Goal: Task Accomplishment & Management: Check status

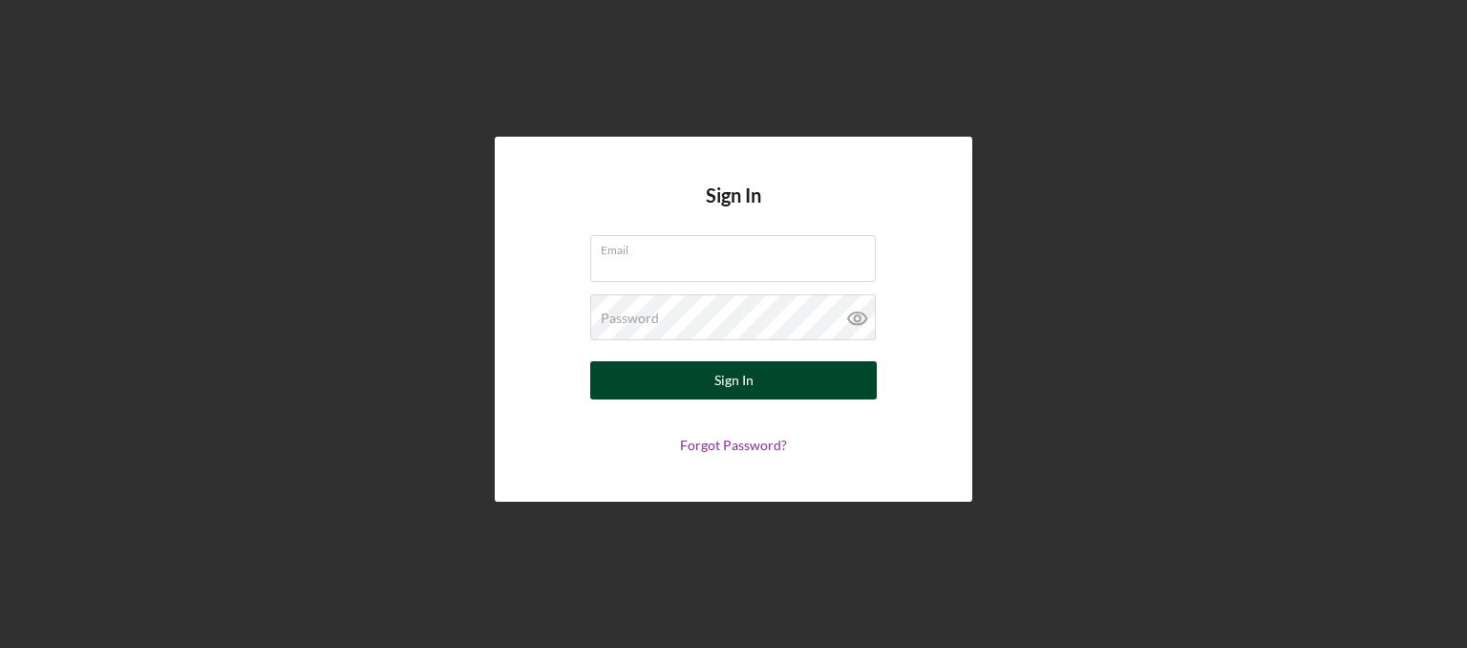
type input "[EMAIL_ADDRESS][DOMAIN_NAME]"
click at [699, 379] on button "Sign In" at bounding box center [733, 380] width 287 height 38
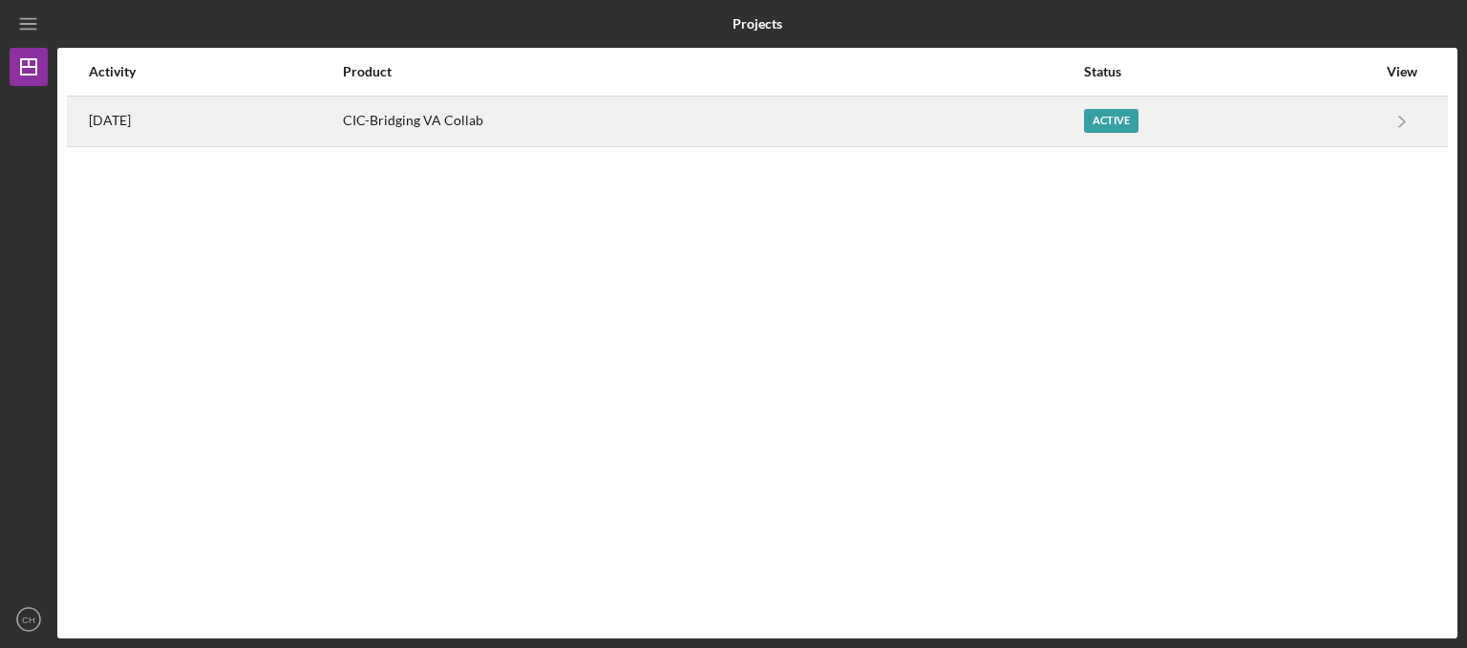
click at [530, 125] on div "CIC-Bridging VA Collab" at bounding box center [713, 121] width 740 height 48
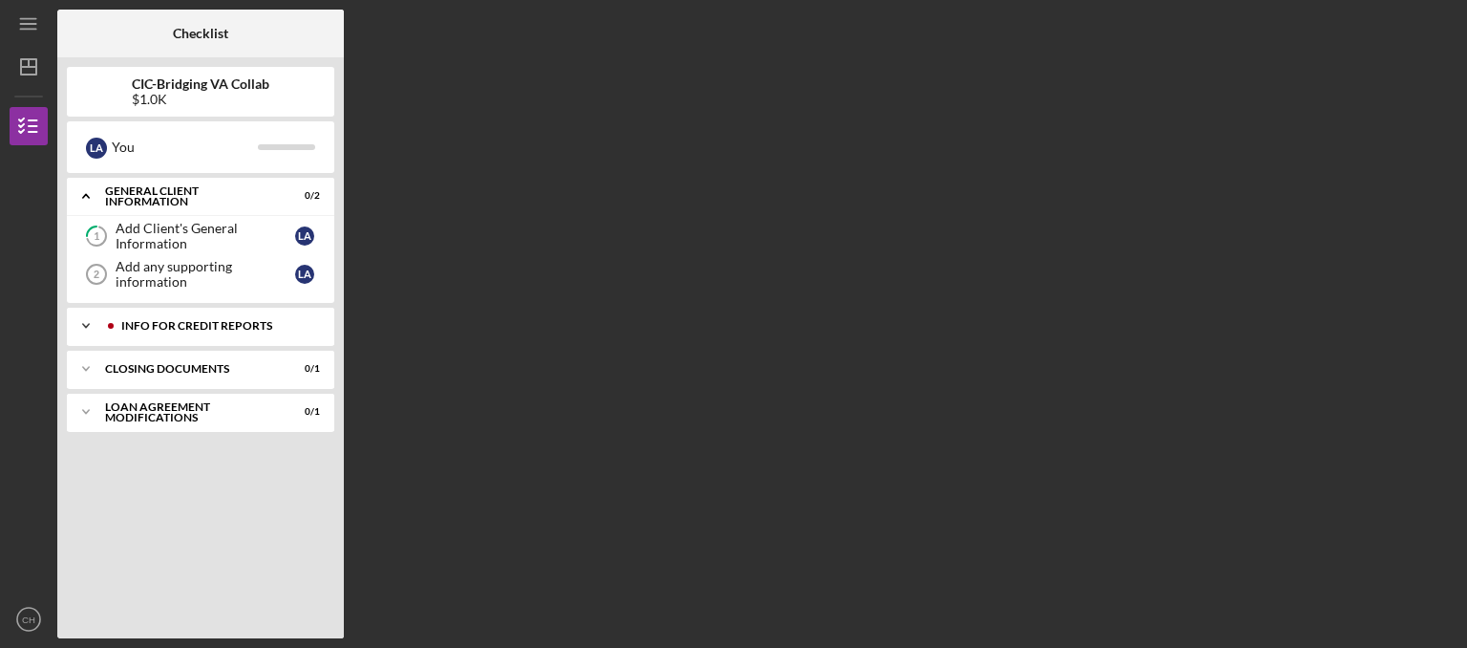
click at [178, 322] on div "Info for Credit Reports" at bounding box center [215, 325] width 189 height 11
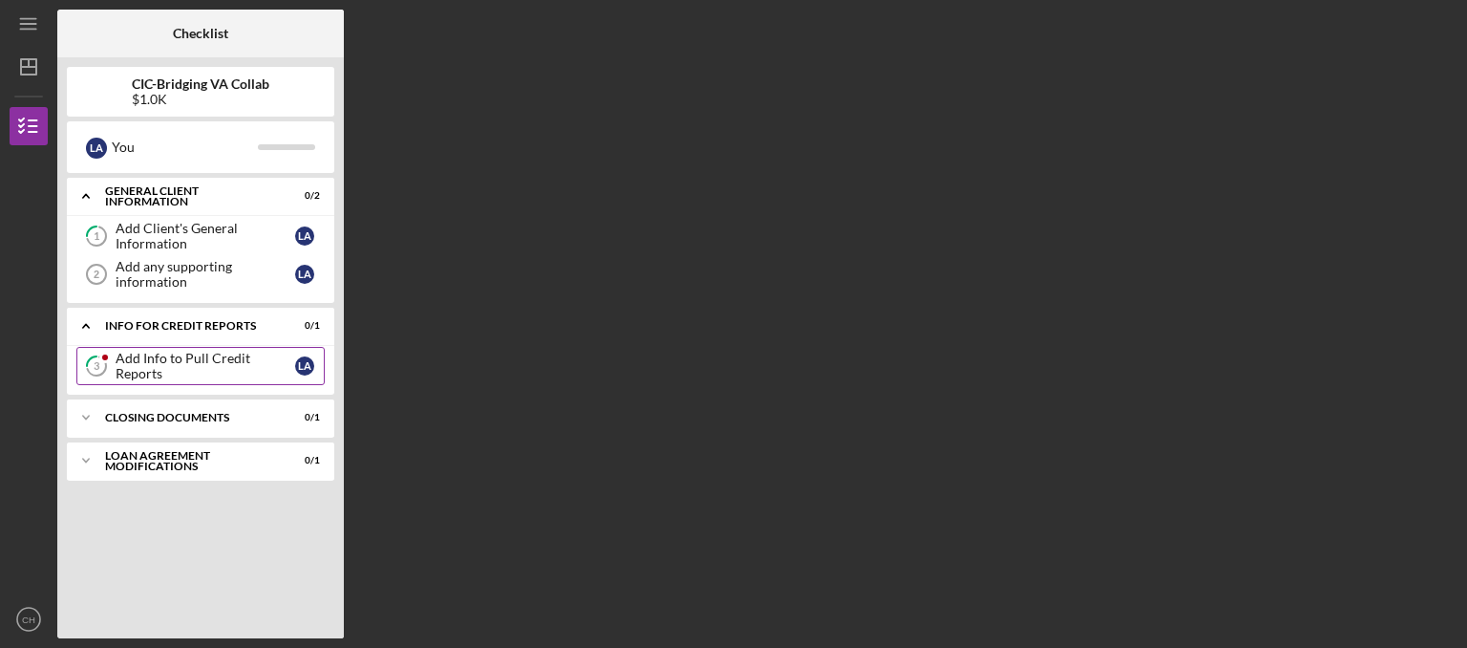
click at [188, 364] on div "Add Info to Pull Credit Reports" at bounding box center [206, 366] width 180 height 31
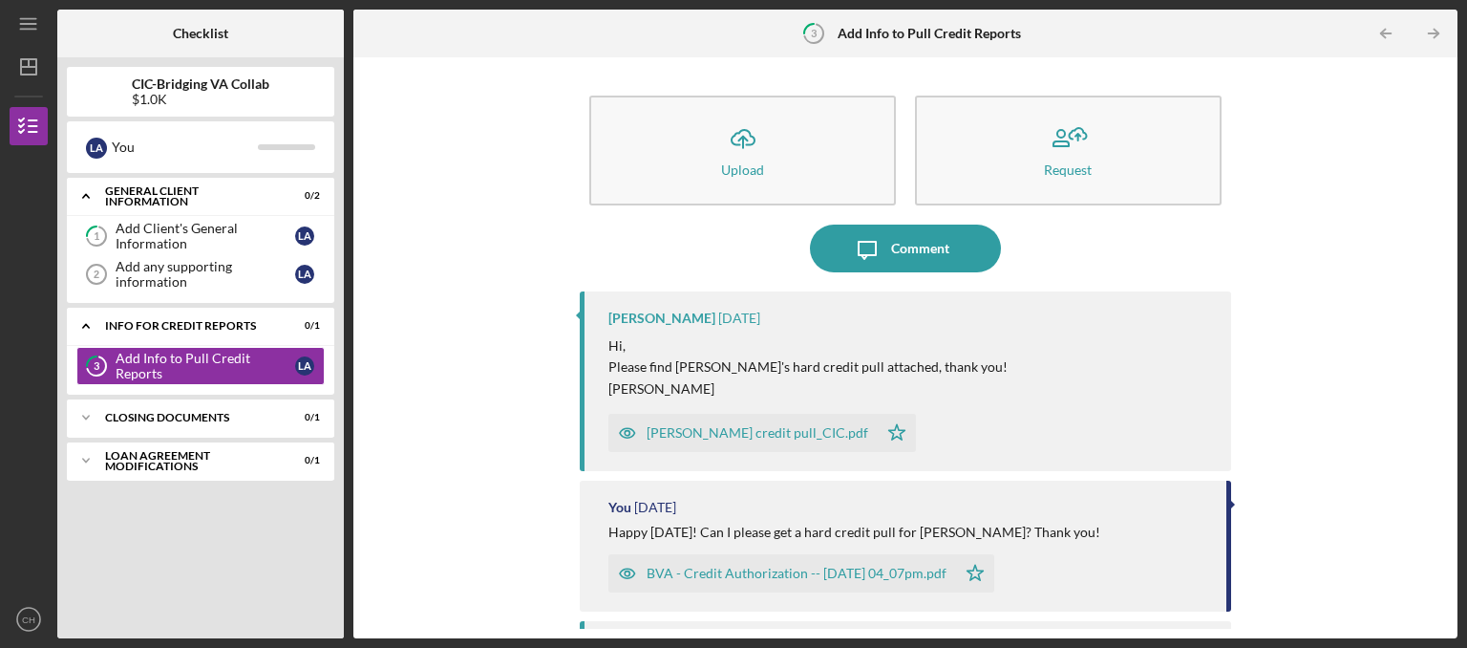
click at [847, 438] on div "[PERSON_NAME] credit pull_CIC.pdf" at bounding box center [758, 432] width 222 height 15
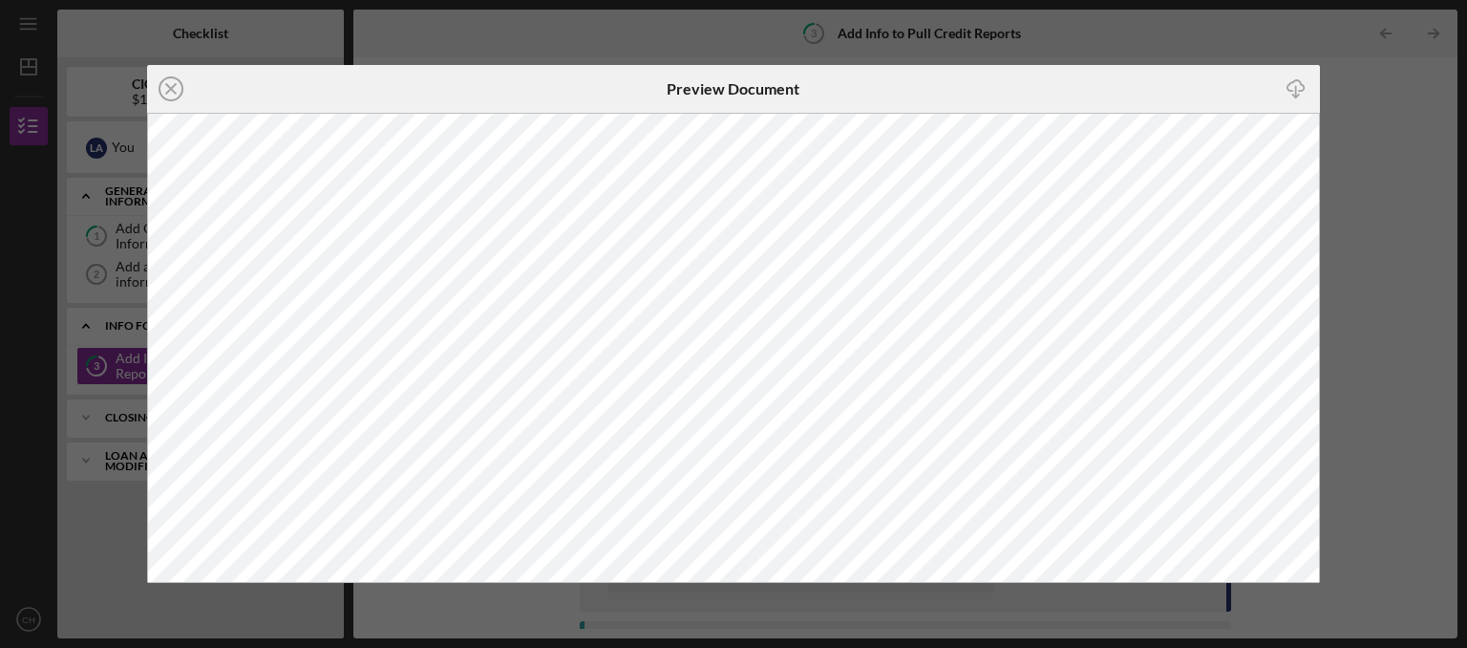
click at [1300, 85] on icon "Icon/Download" at bounding box center [1296, 88] width 43 height 43
